Goal: Transaction & Acquisition: Download file/media

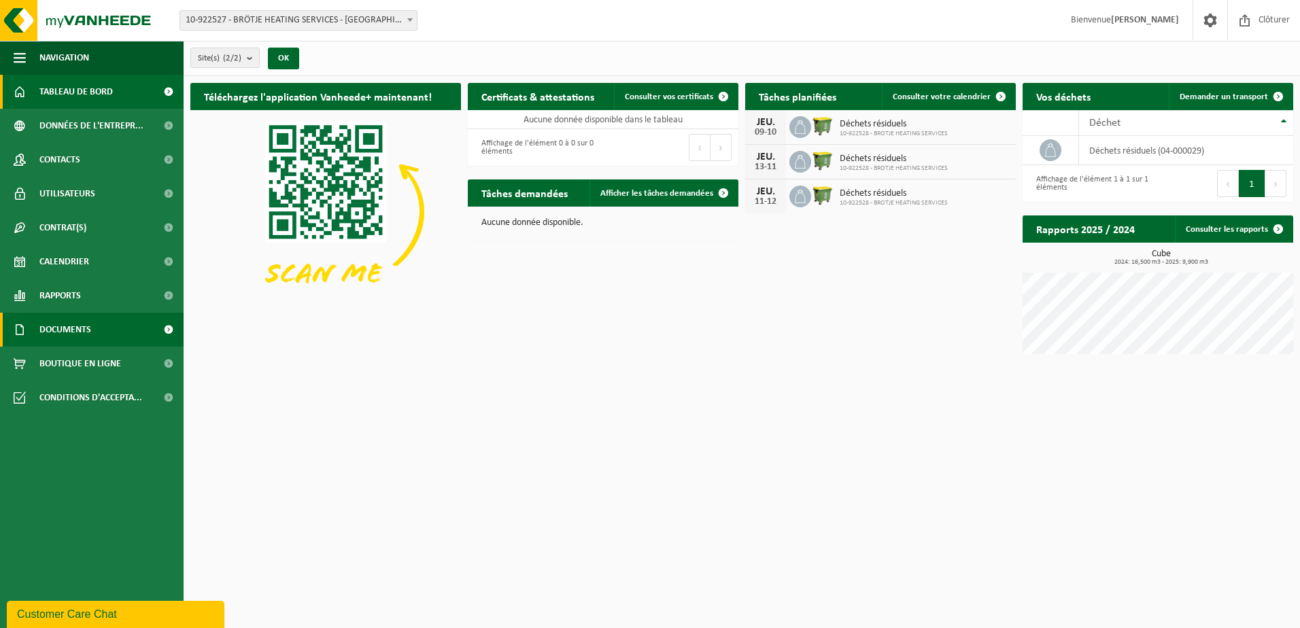
click at [97, 331] on link "Documents" at bounding box center [92, 330] width 184 height 34
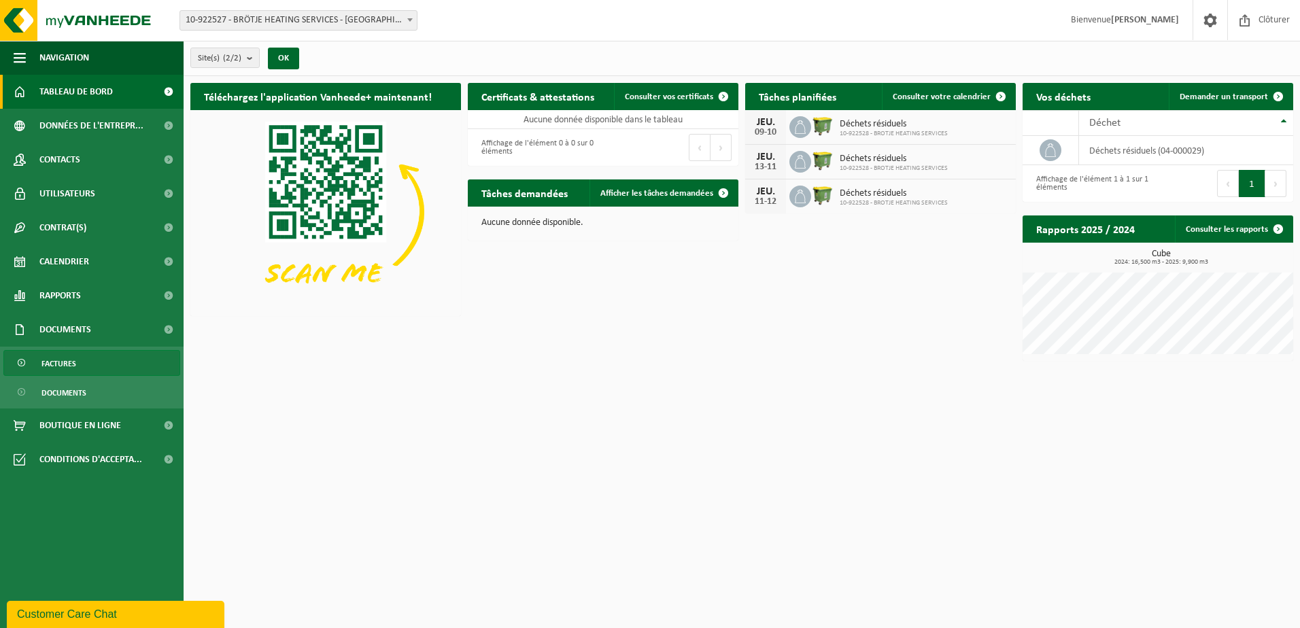
click at [106, 372] on link "Factures" at bounding box center [91, 363] width 177 height 26
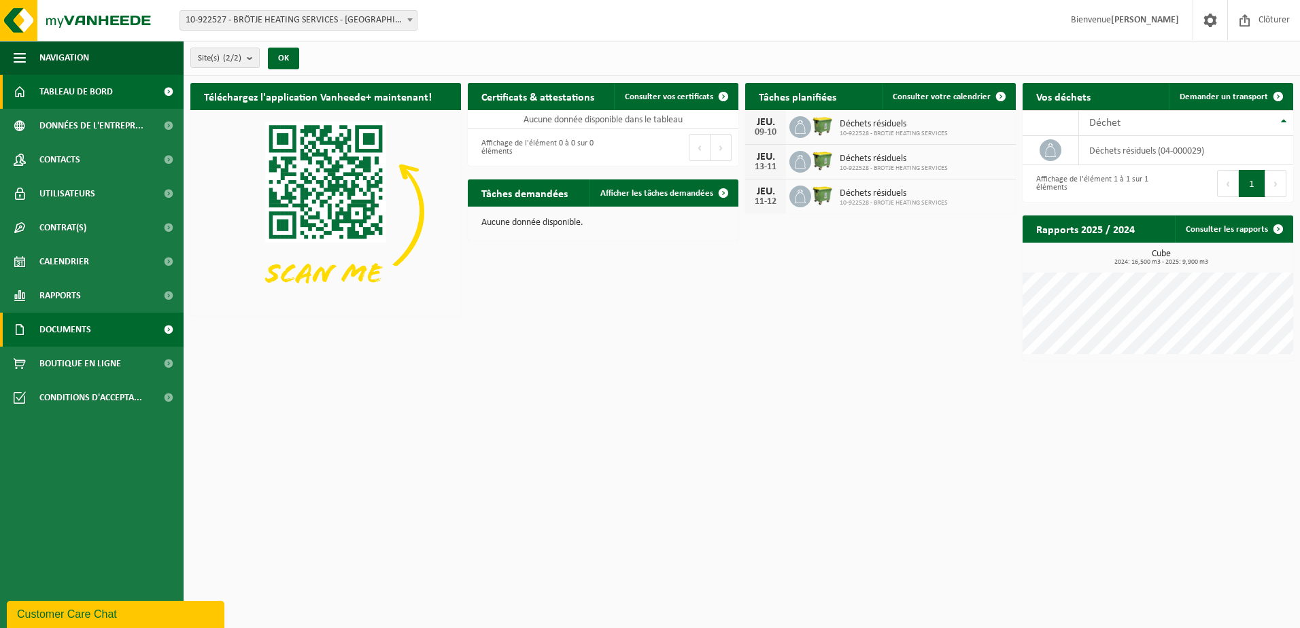
click at [129, 335] on link "Documents" at bounding box center [92, 330] width 184 height 34
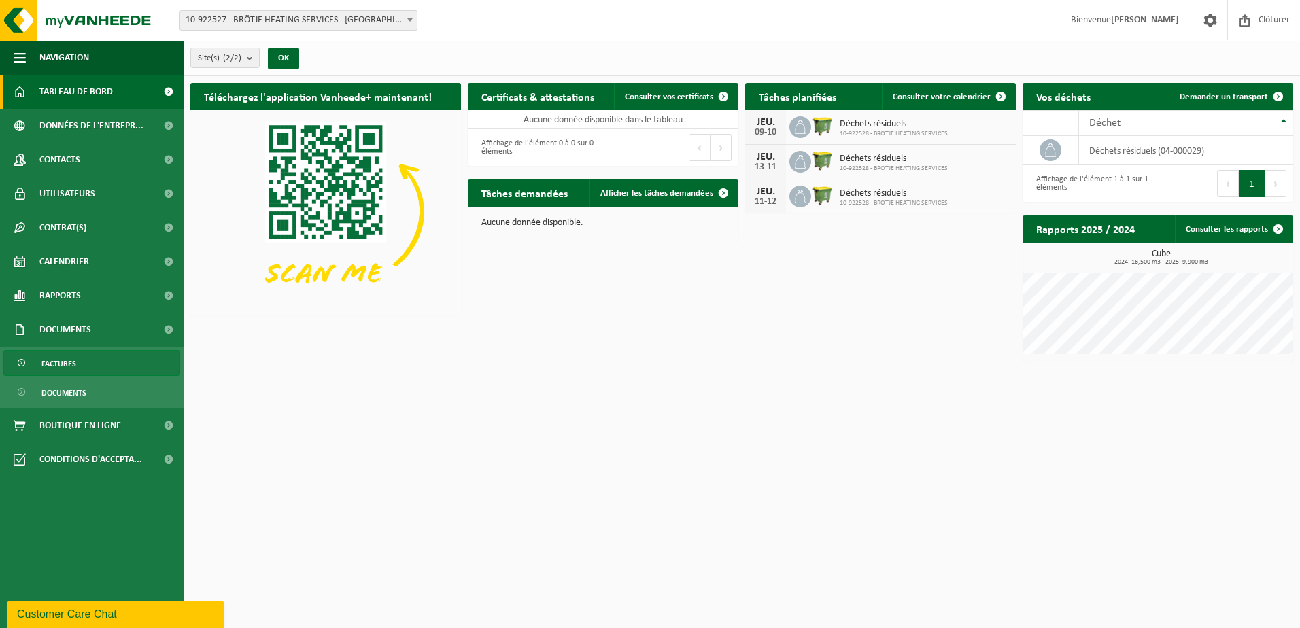
click at [92, 371] on link "Factures" at bounding box center [91, 363] width 177 height 26
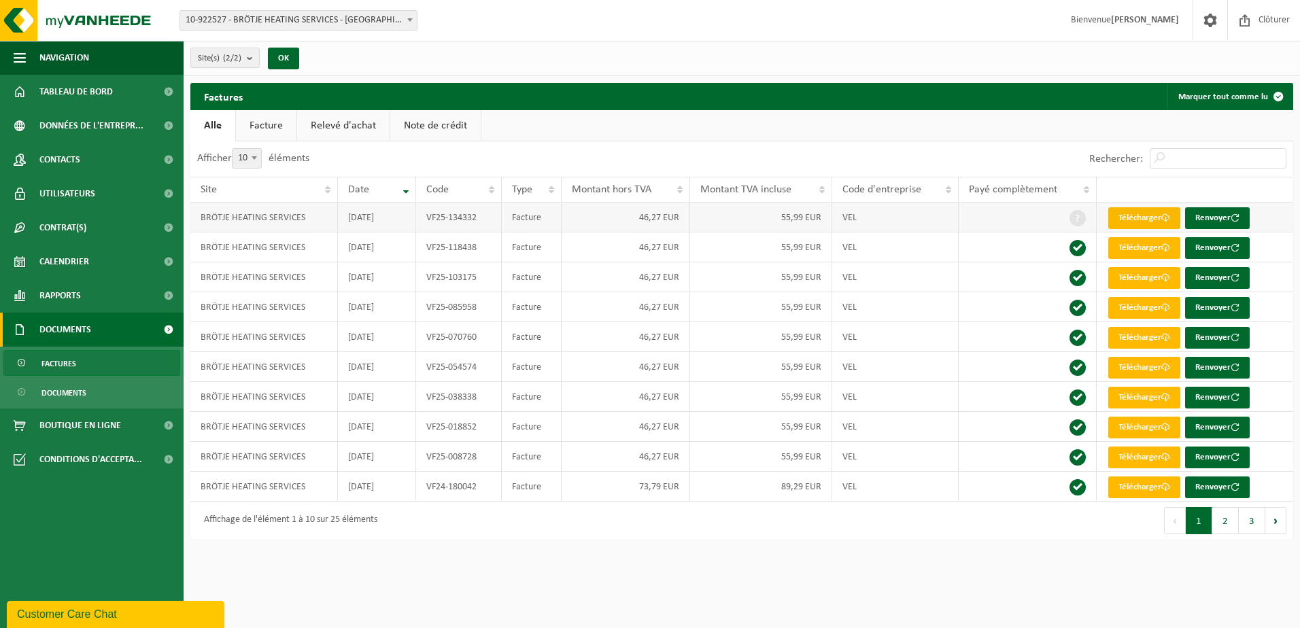
click at [1159, 221] on link "Télécharger" at bounding box center [1145, 218] width 72 height 22
